Goal: Feedback & Contribution: Leave review/rating

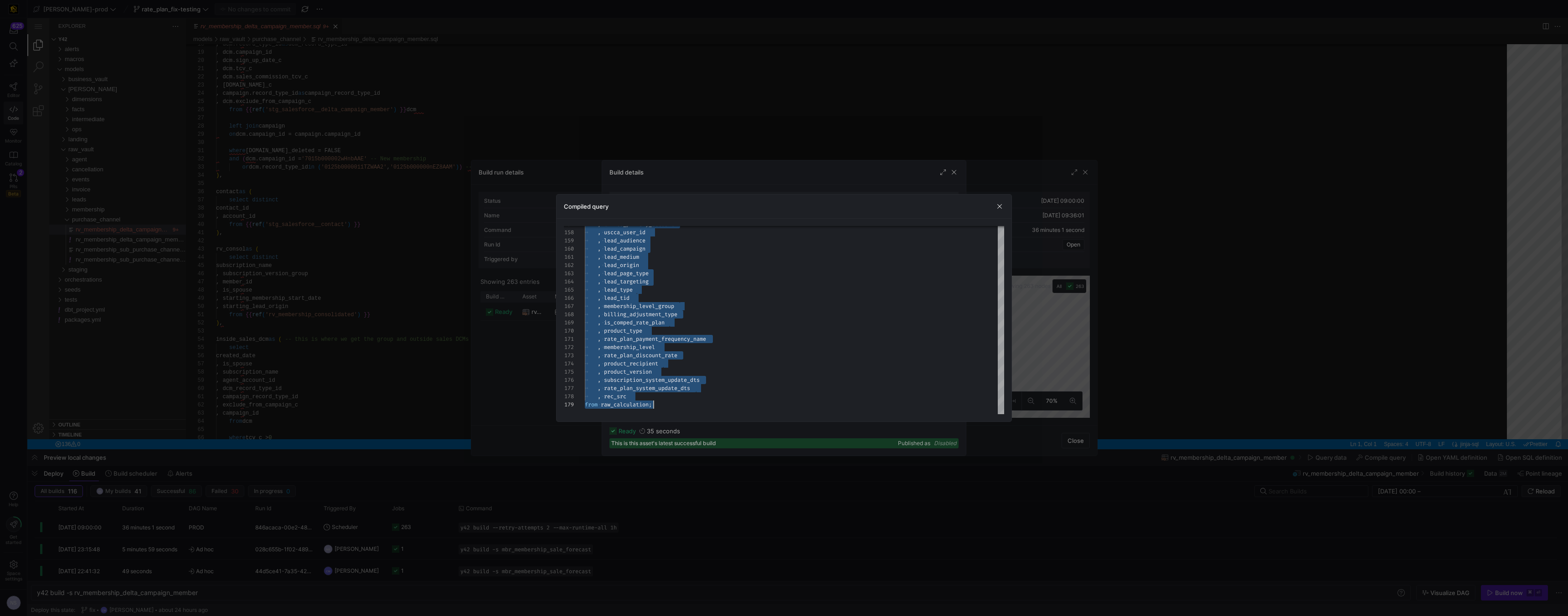
scroll to position [82, 0]
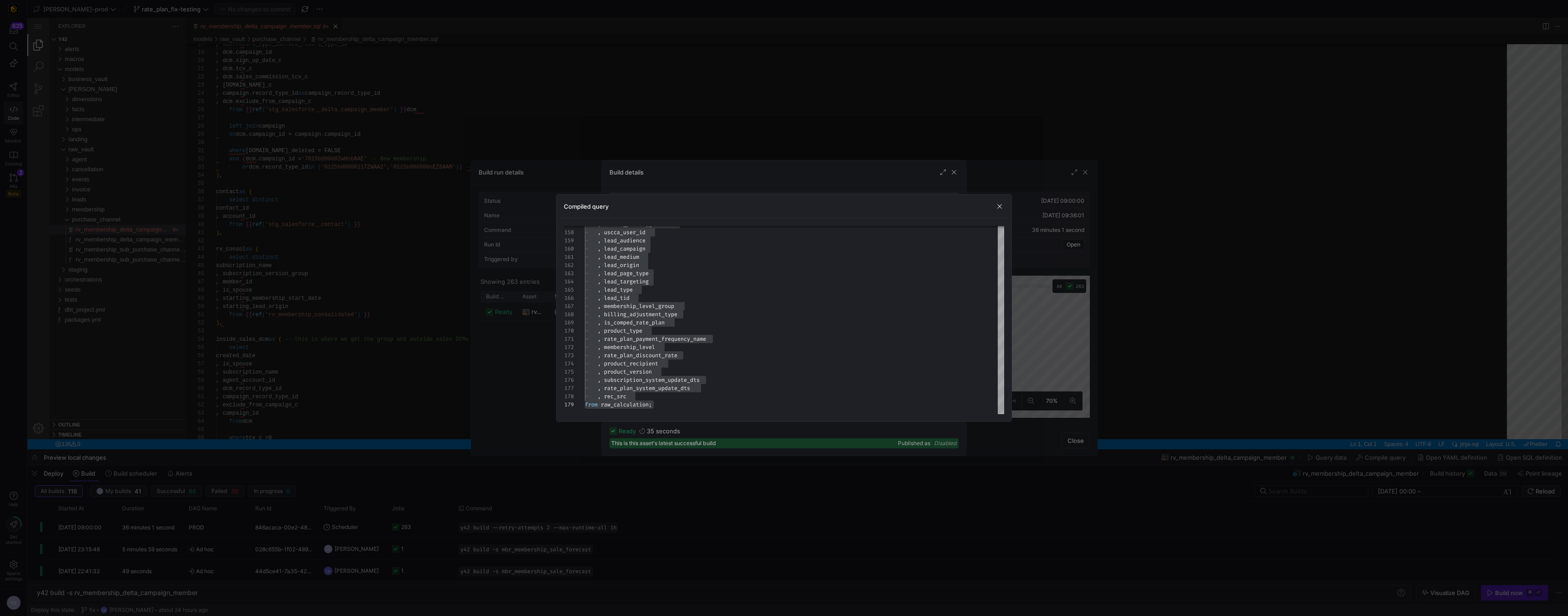
click at [557, 170] on div at bounding box center [784, 308] width 1568 height 616
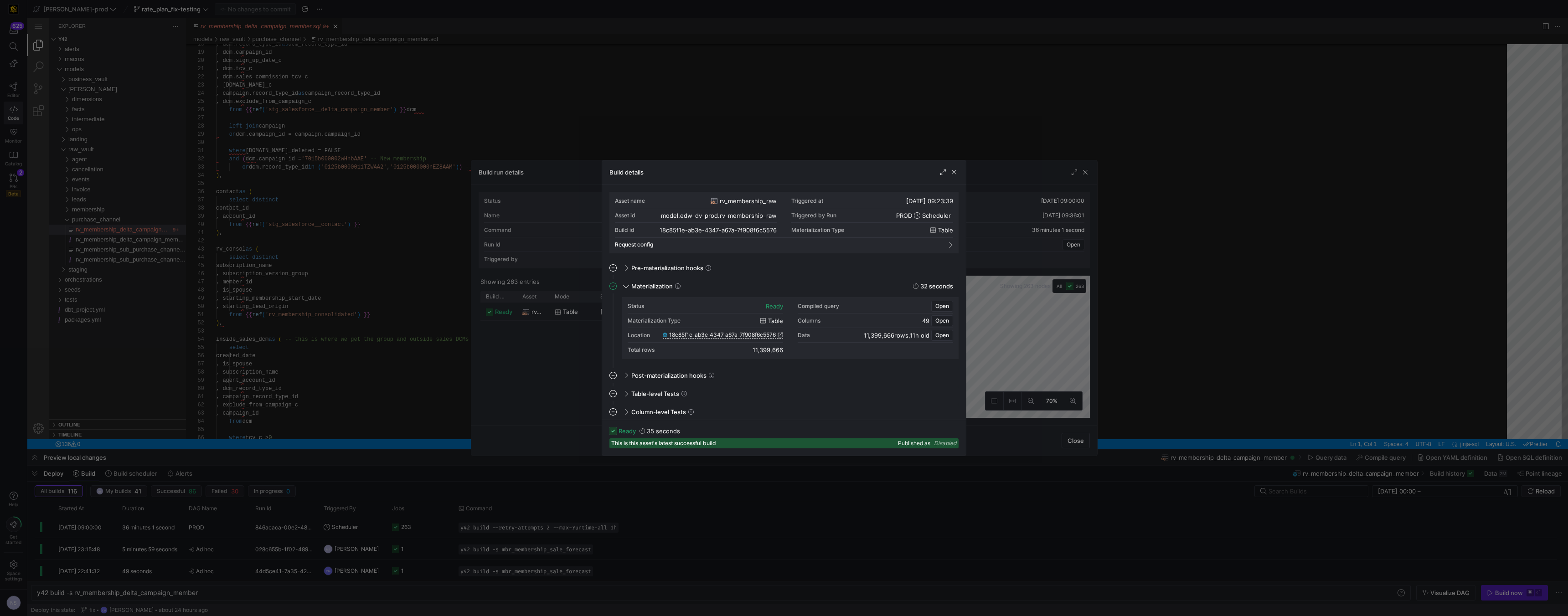
click at [530, 144] on div at bounding box center [784, 308] width 1568 height 616
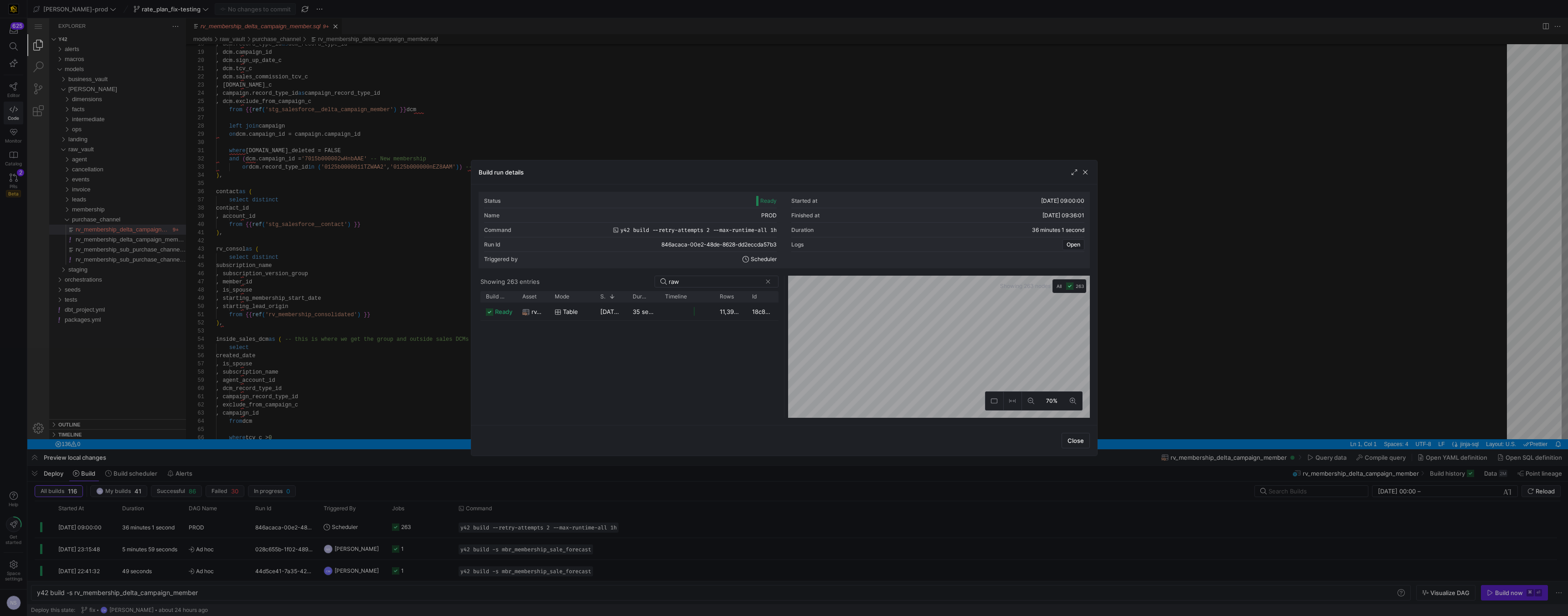
click at [524, 143] on div at bounding box center [784, 308] width 1568 height 616
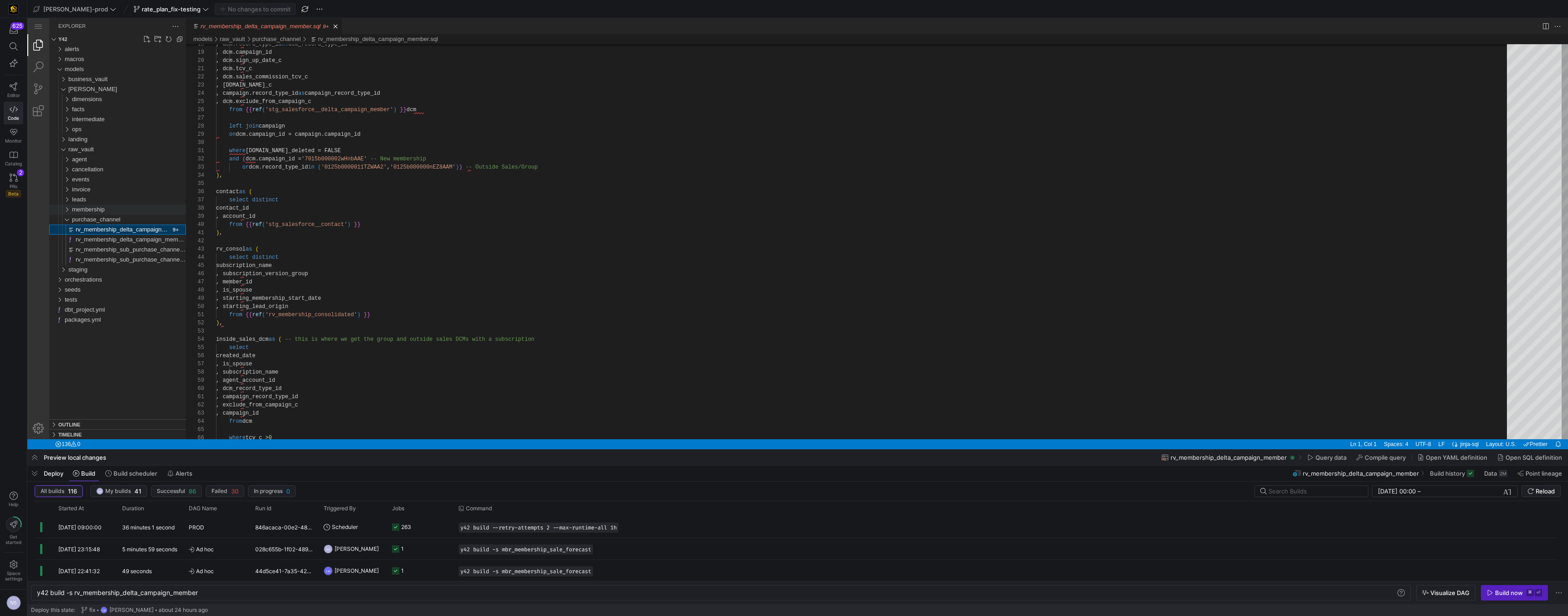
click at [97, 210] on span "membership" at bounding box center [88, 209] width 33 height 7
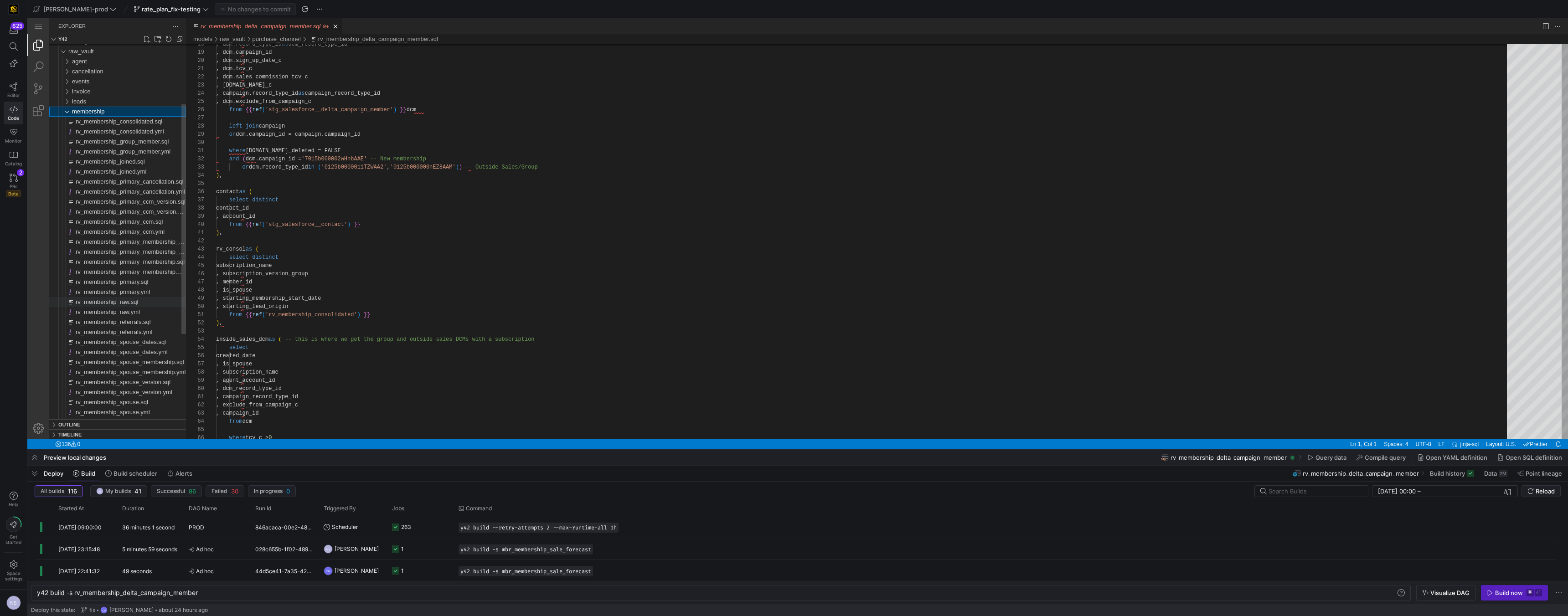
click at [132, 299] on span "rv_membership_raw.sql" at bounding box center [107, 302] width 62 height 7
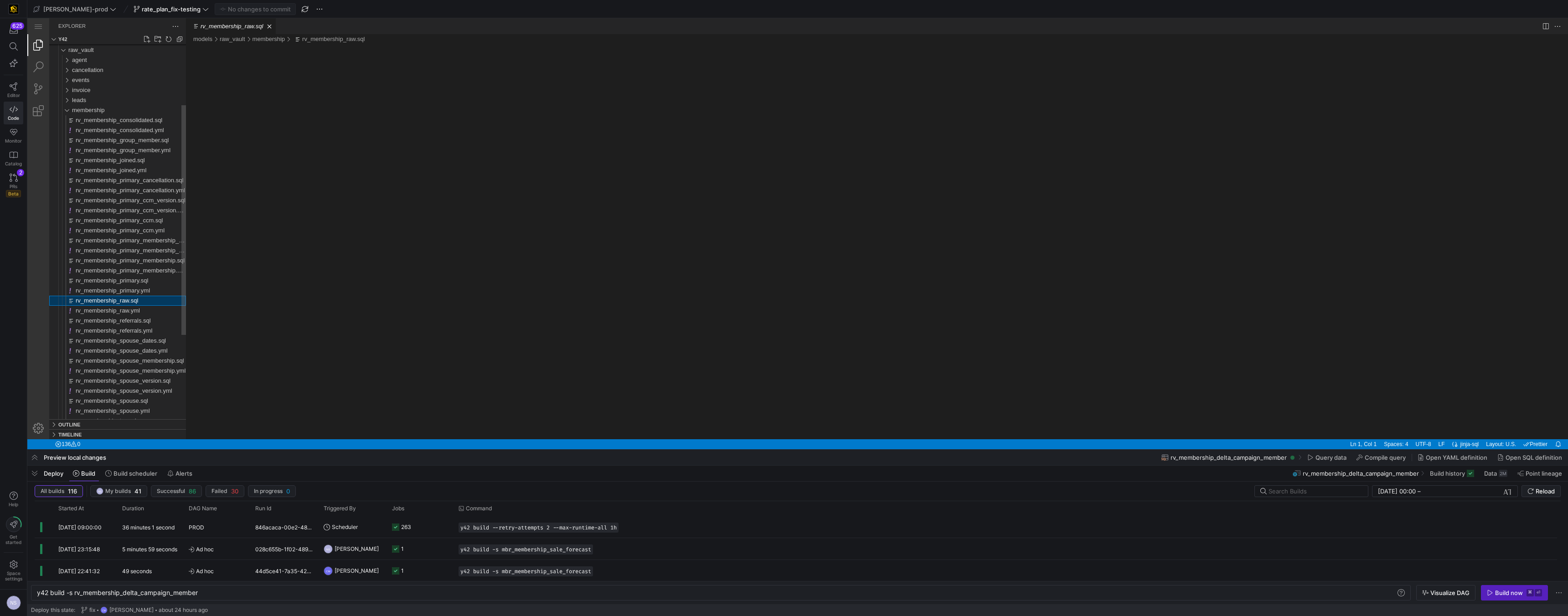
type textarea "y42 build -s rv_membership_raw"
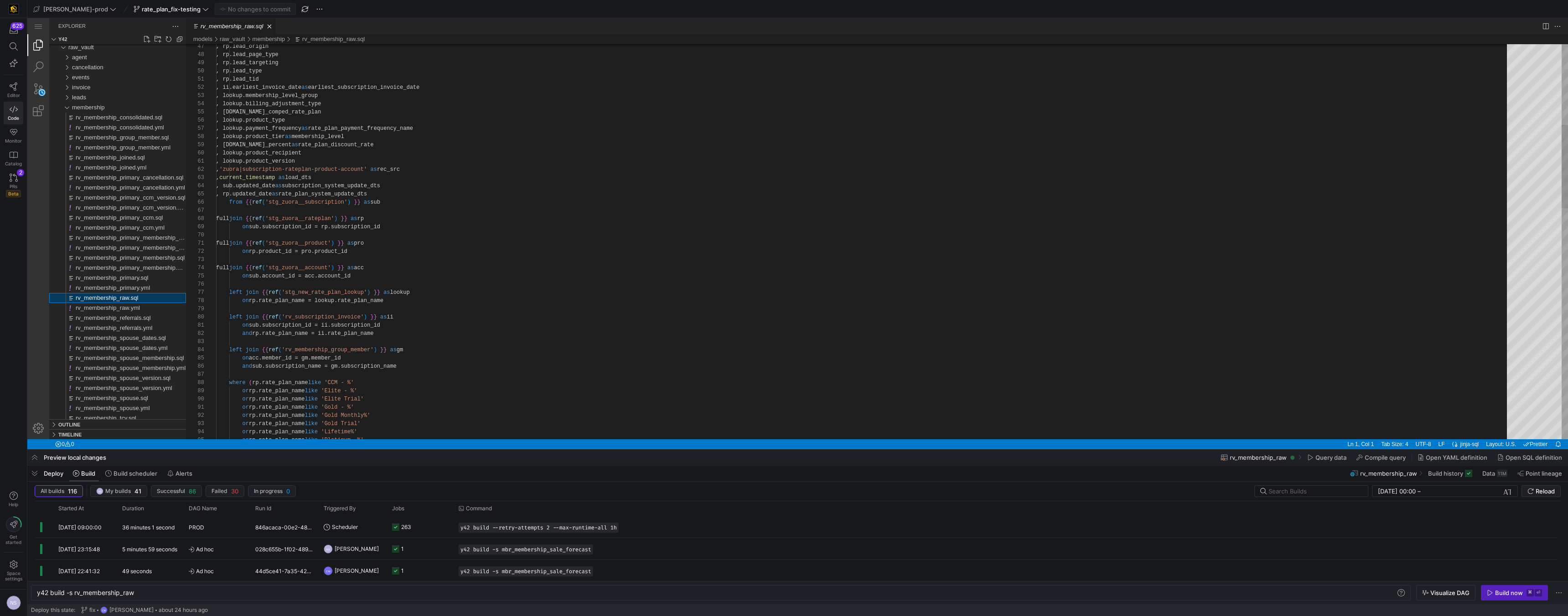
scroll to position [82, 0]
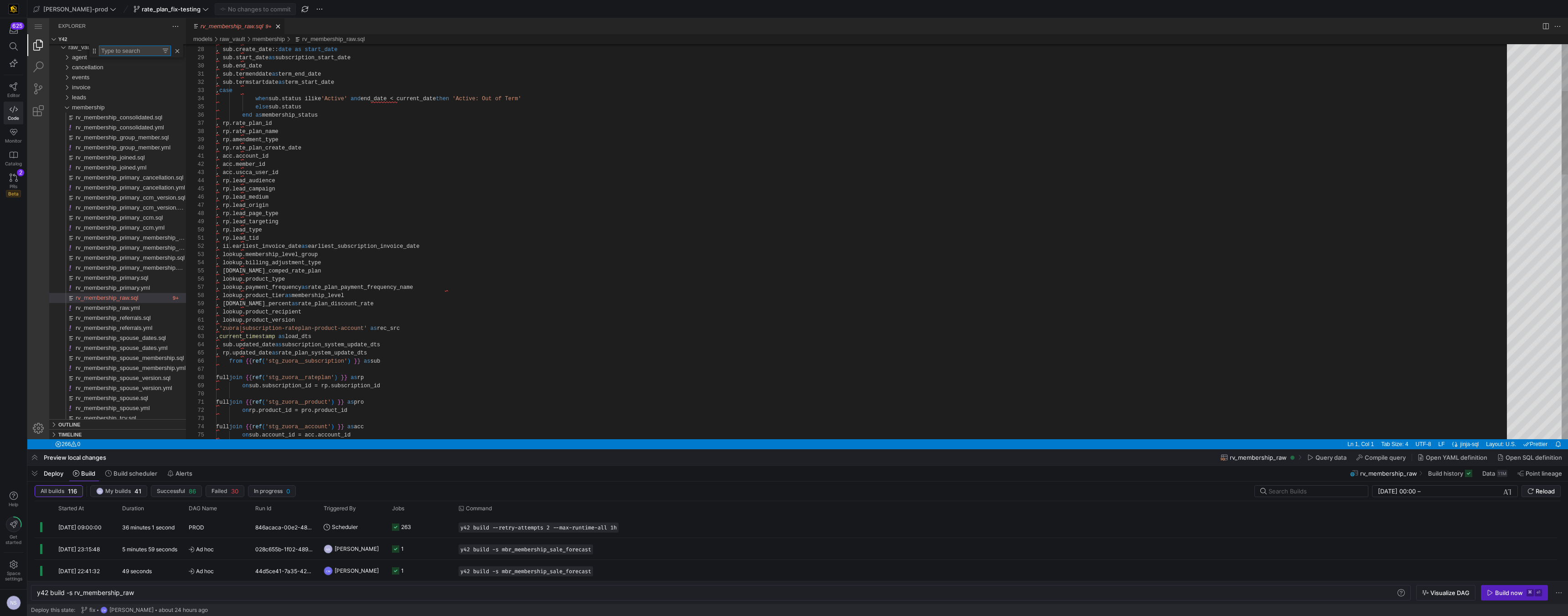
type textarea ", rp.lead_tid , ii.earliest_invoice_date as earliest_subscription_invoice_date …"
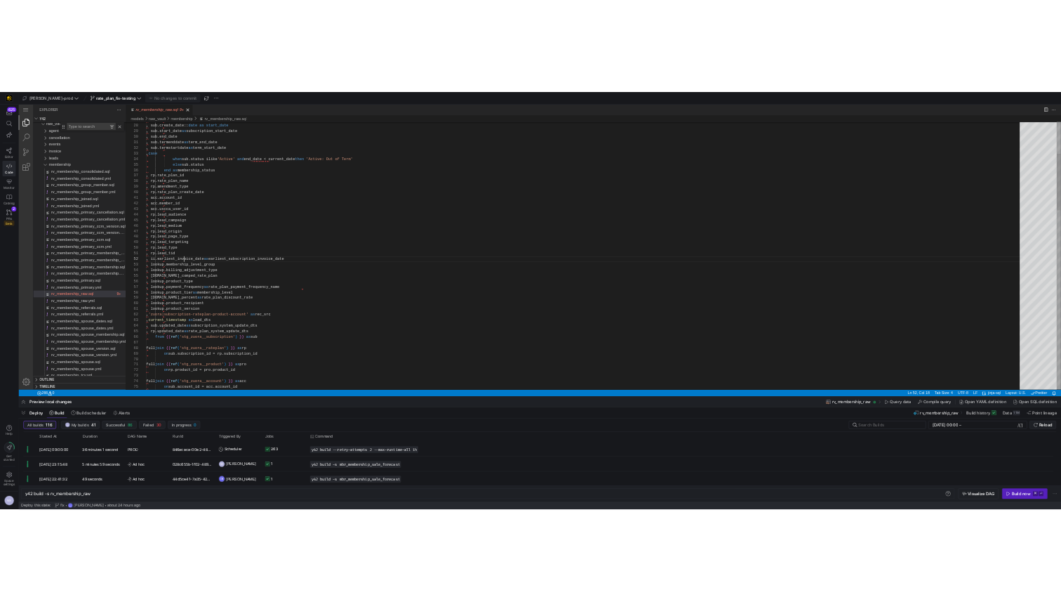
scroll to position [13, 173]
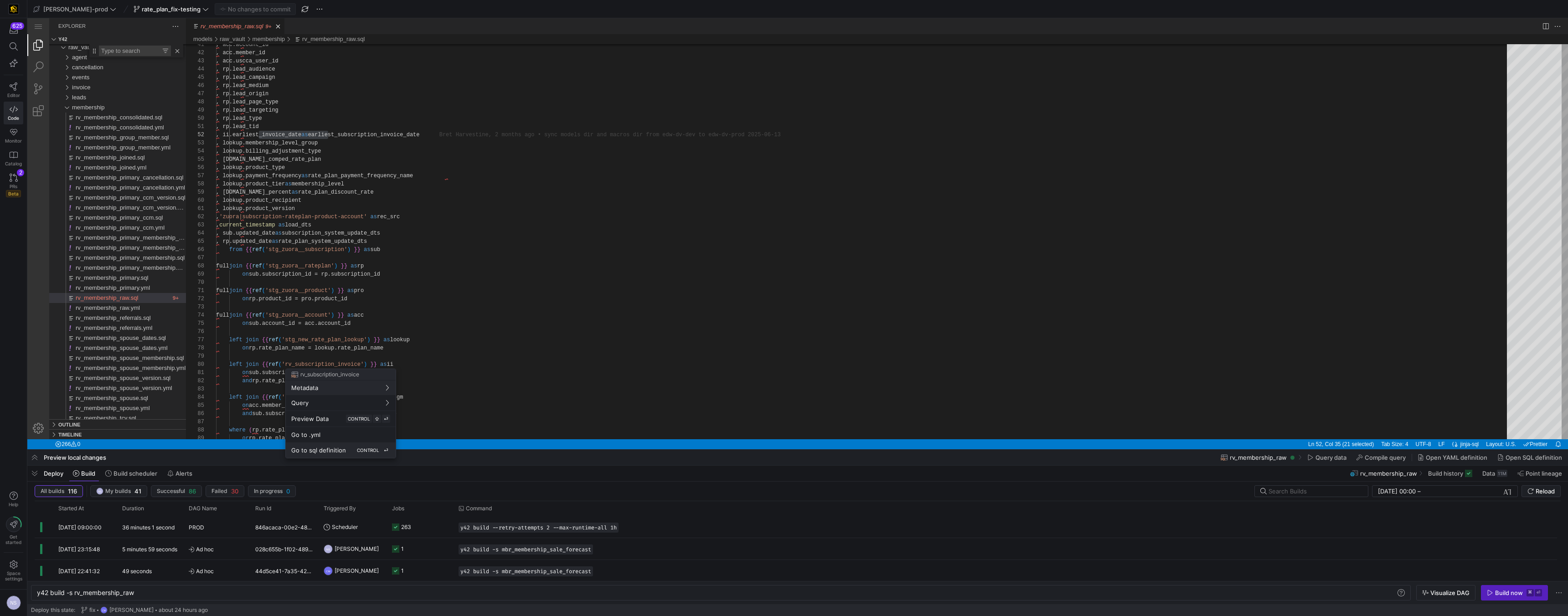
click at [320, 449] on span "Go to sql definition" at bounding box center [319, 450] width 55 height 7
type textarea "y42 build -s rv_subscription_invoice"
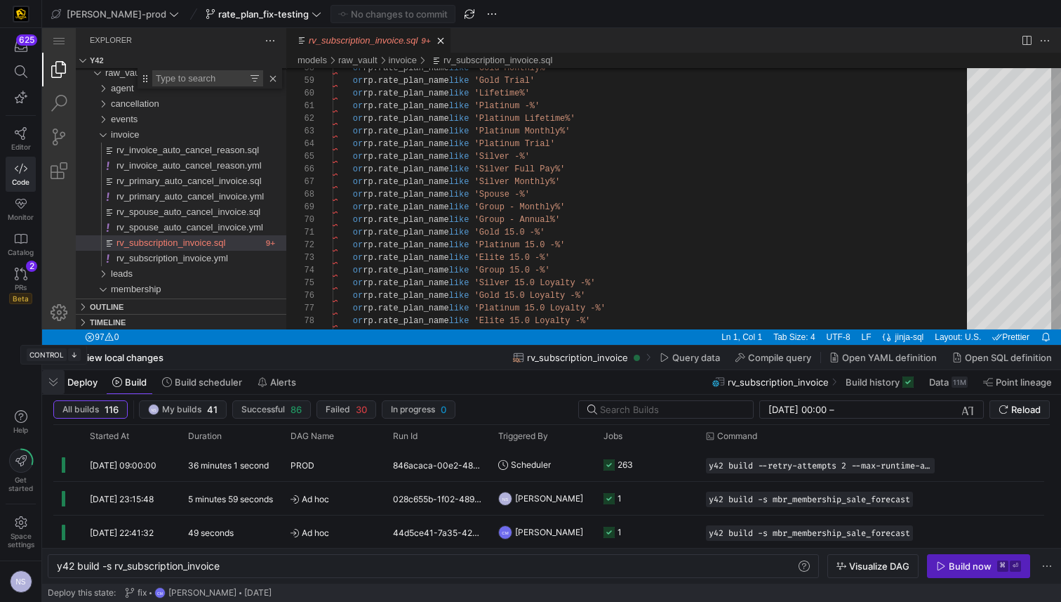
click at [55, 380] on span "button" at bounding box center [53, 382] width 22 height 24
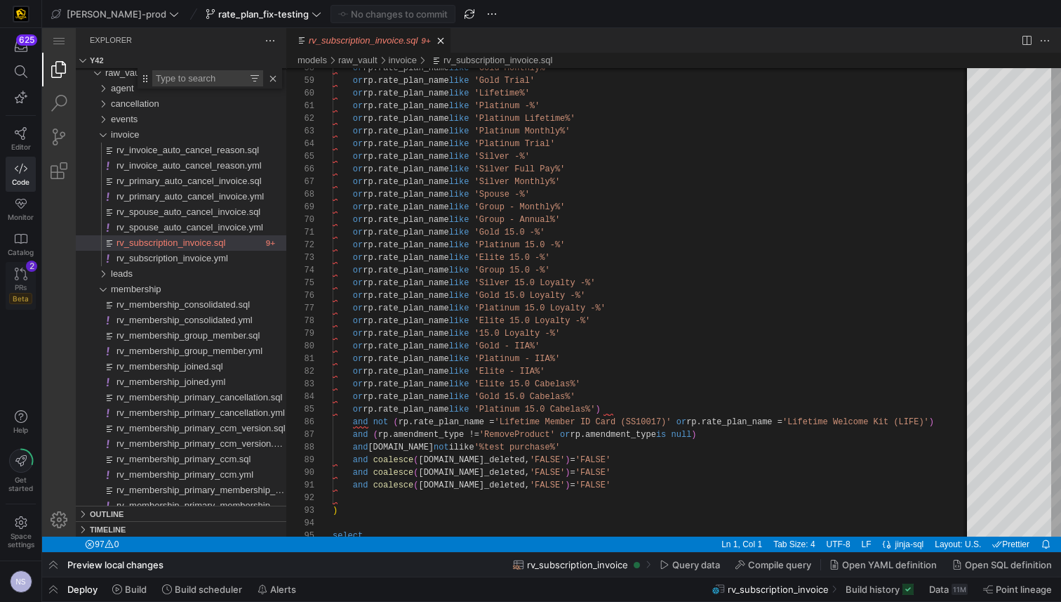
click at [6, 274] on link "PRs Beta 2" at bounding box center [21, 286] width 30 height 48
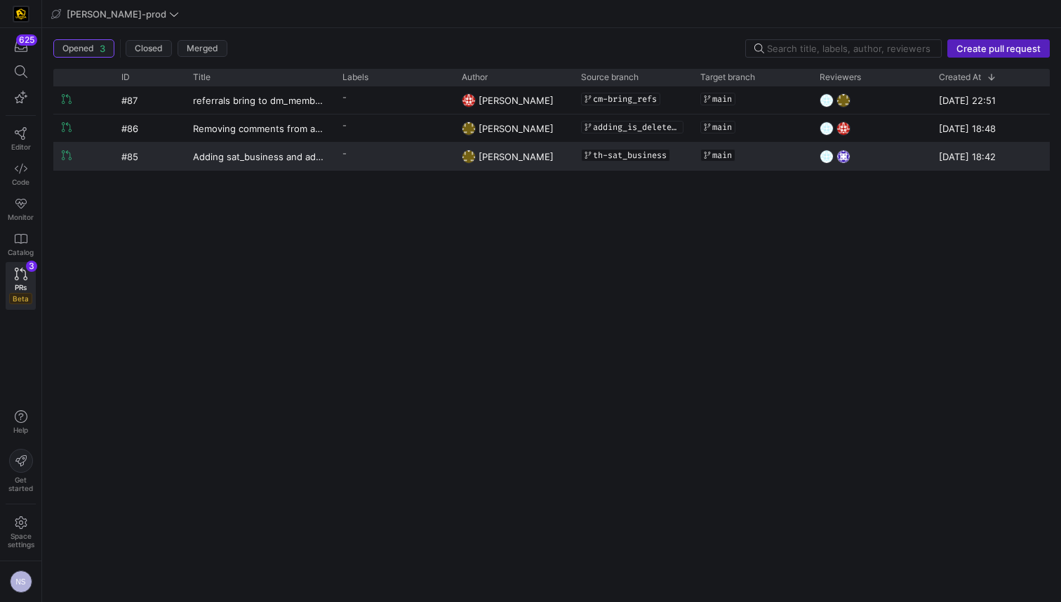
click at [373, 158] on y42-pull-request-list-view-label-cell-renderer "-" at bounding box center [394, 153] width 102 height 20
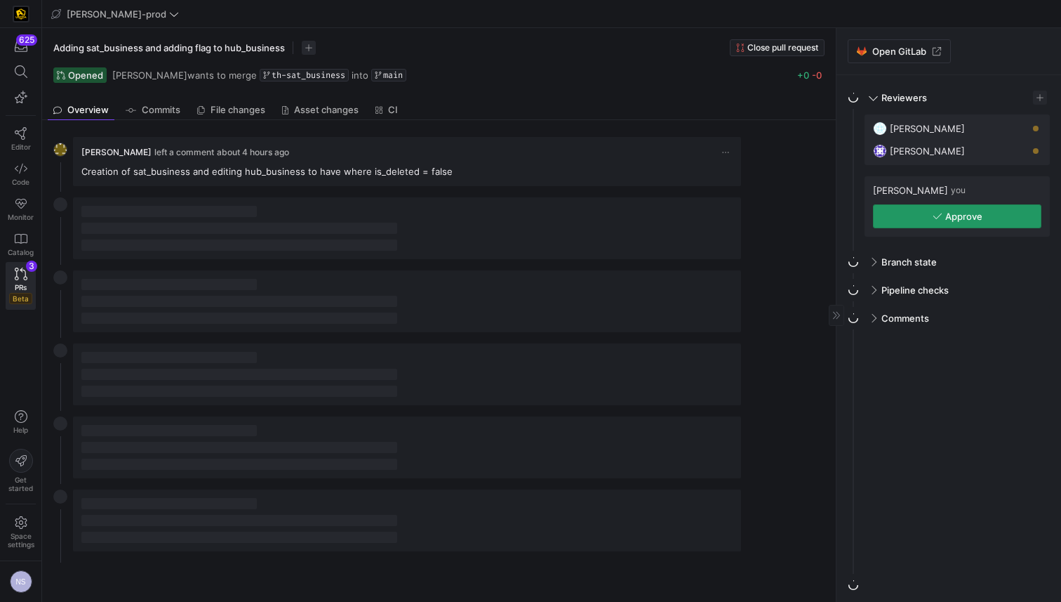
click at [955, 212] on span "Approve" at bounding box center [963, 216] width 37 height 11
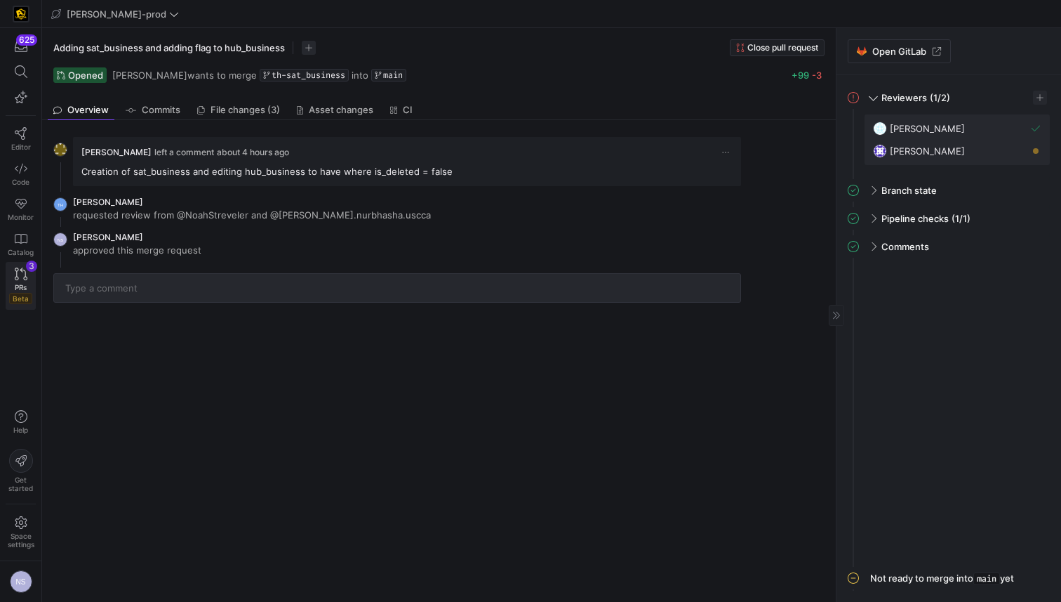
click at [21, 275] on icon at bounding box center [21, 273] width 13 height 13
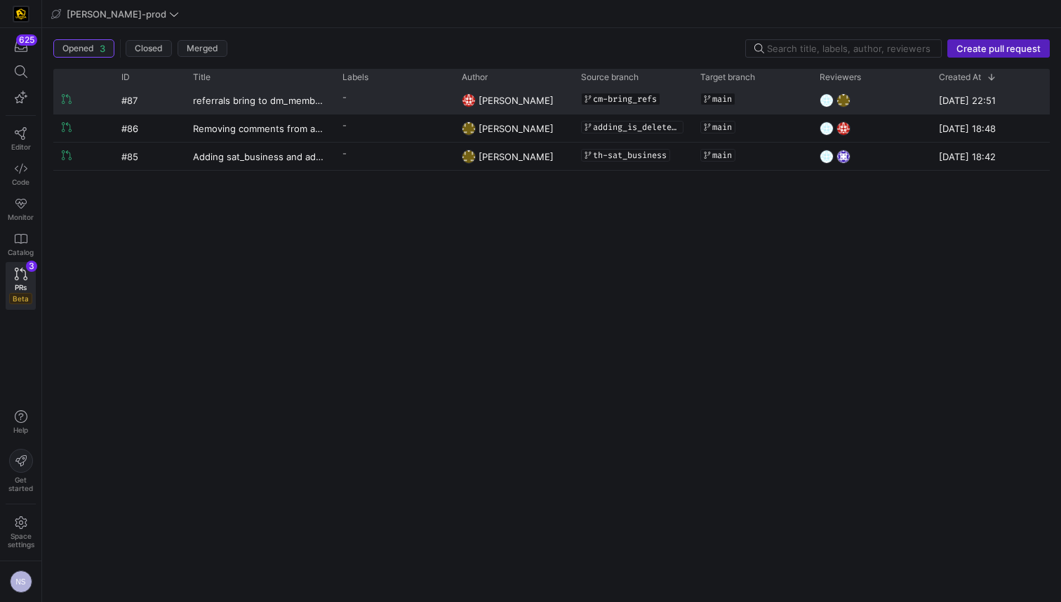
click at [371, 95] on y42-pull-request-list-view-label-cell-renderer "-" at bounding box center [394, 97] width 102 height 20
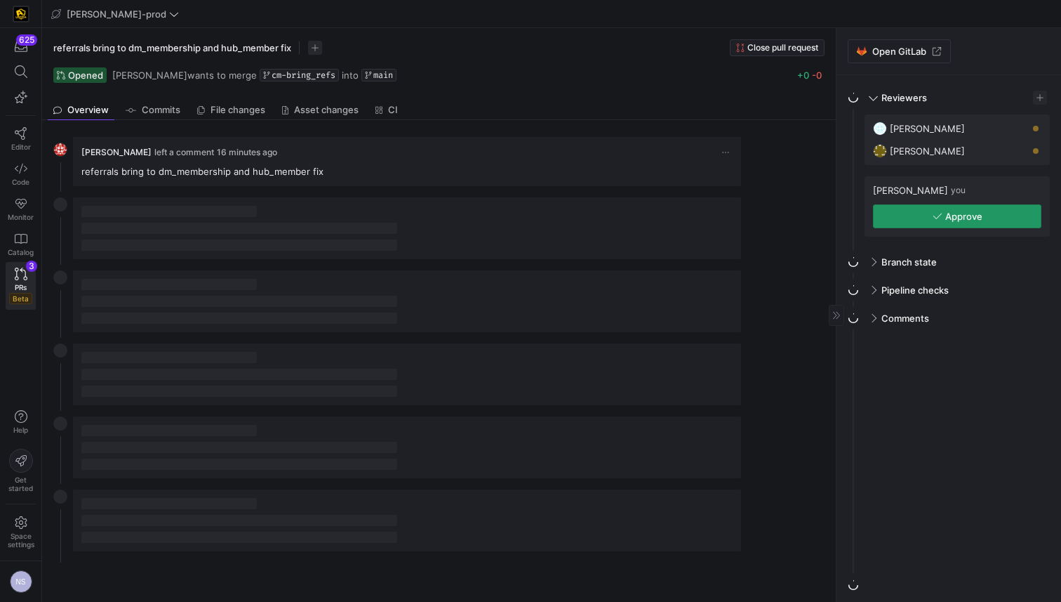
click at [945, 218] on span "Approve" at bounding box center [963, 216] width 37 height 11
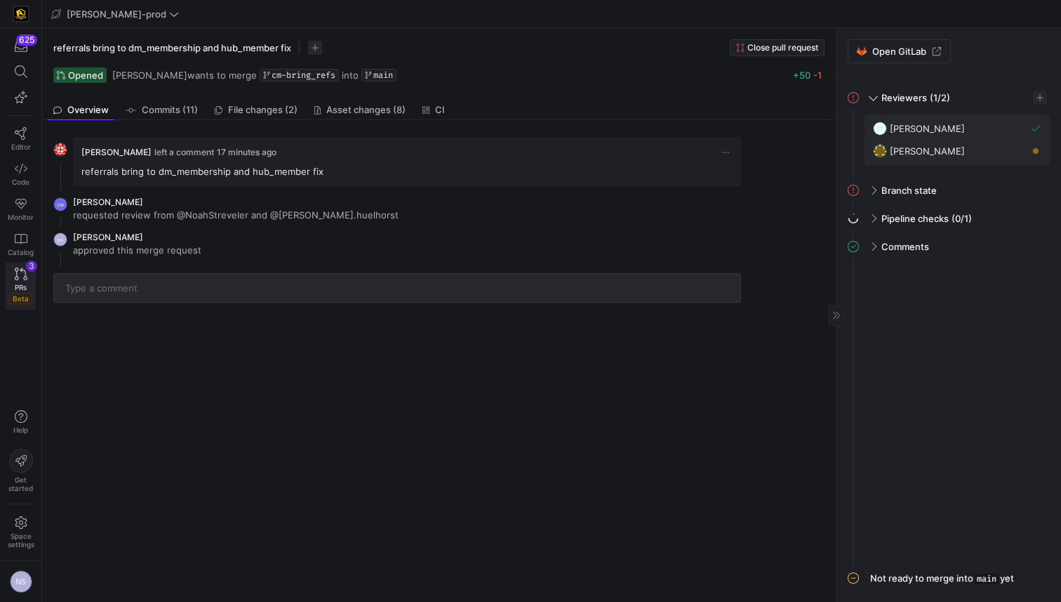
click at [19, 288] on span "PRs" at bounding box center [21, 287] width 12 height 8
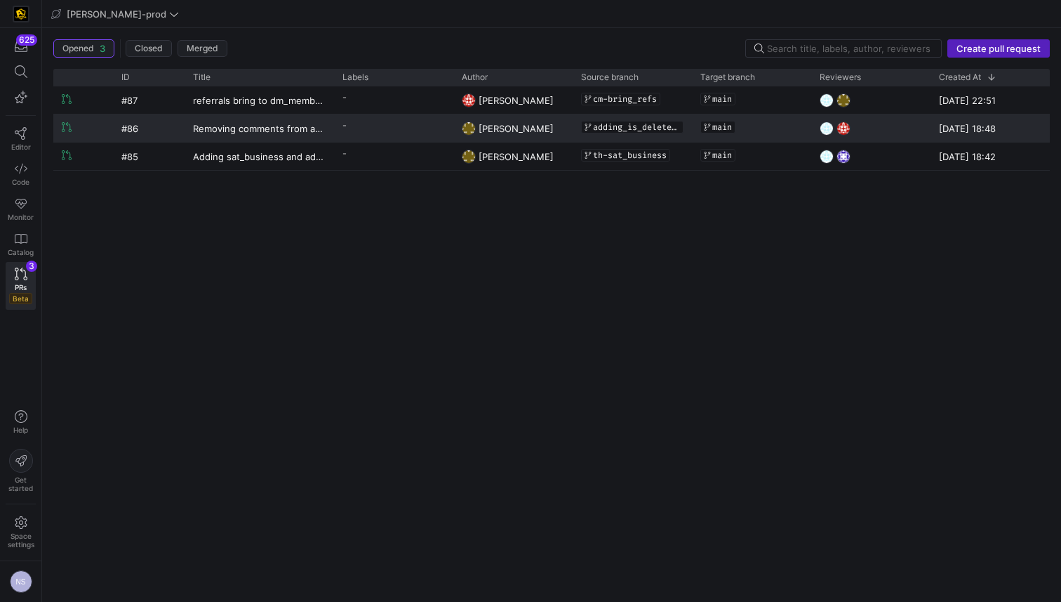
click at [408, 124] on y42-pull-request-list-view-label-cell-renderer "-" at bounding box center [394, 125] width 102 height 20
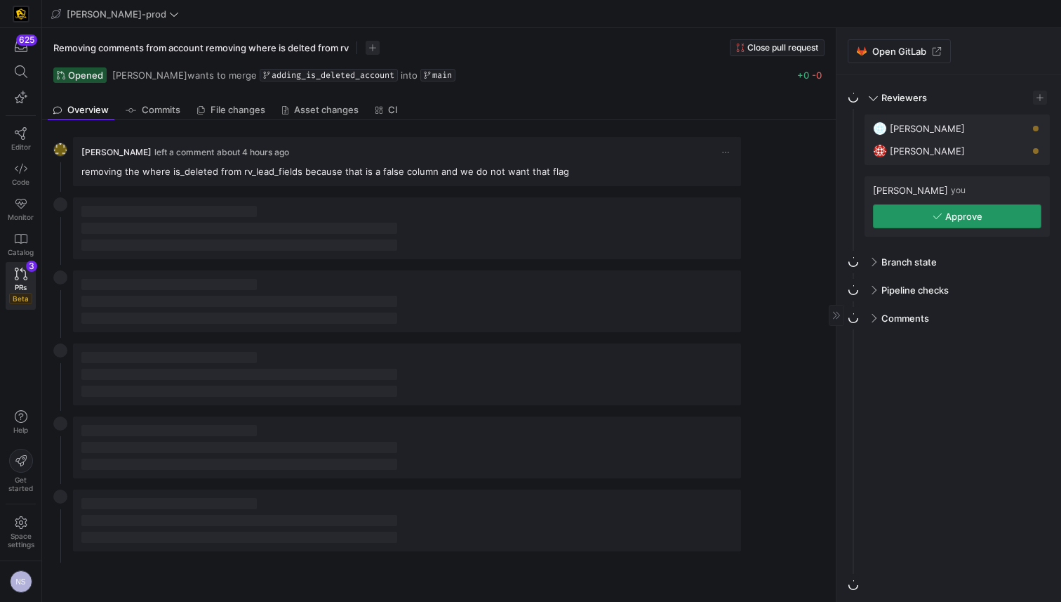
click at [936, 215] on icon "button" at bounding box center [938, 216] width 10 height 10
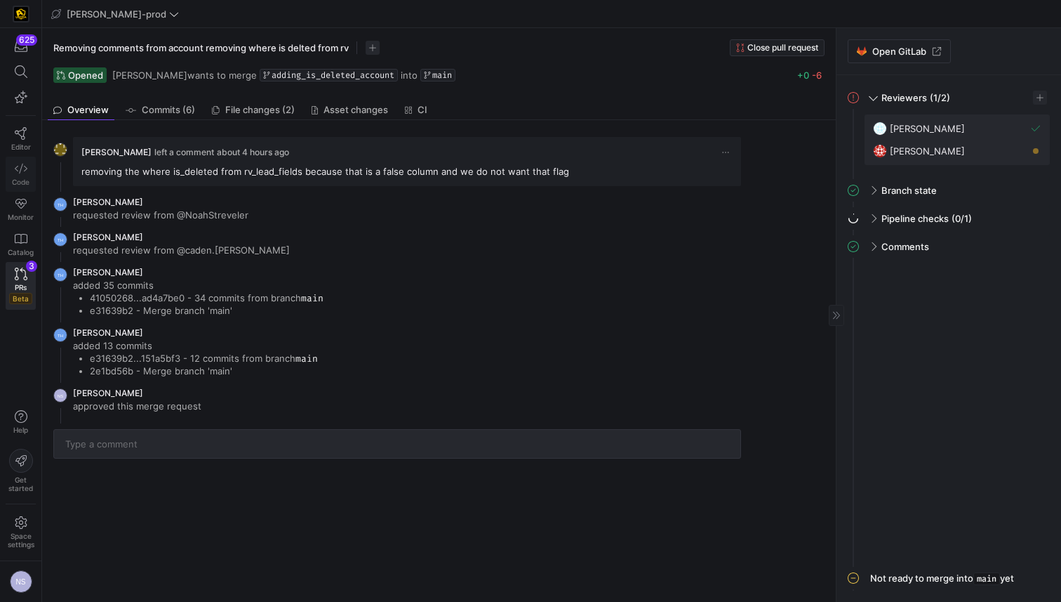
click at [25, 178] on span "Code" at bounding box center [21, 182] width 18 height 8
